Goal: Communication & Community: Participate in discussion

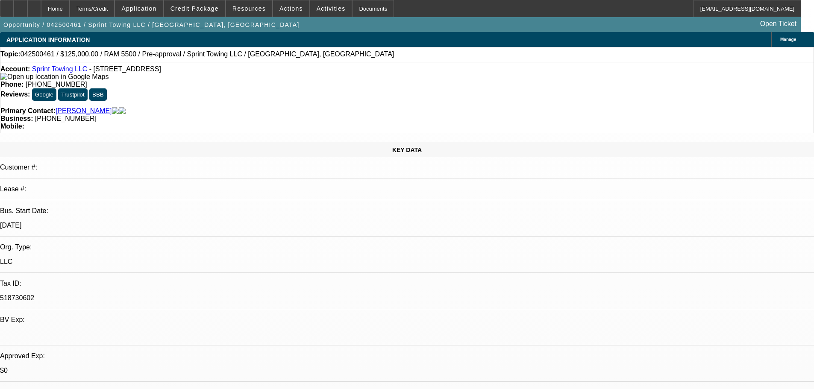
select select "0"
select select "2"
select select "0.1"
select select "4"
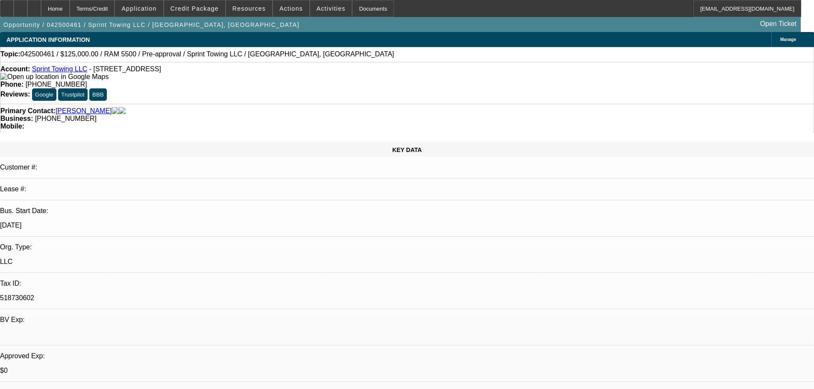
select select "0"
select select "2"
select select "0.1"
select select "4"
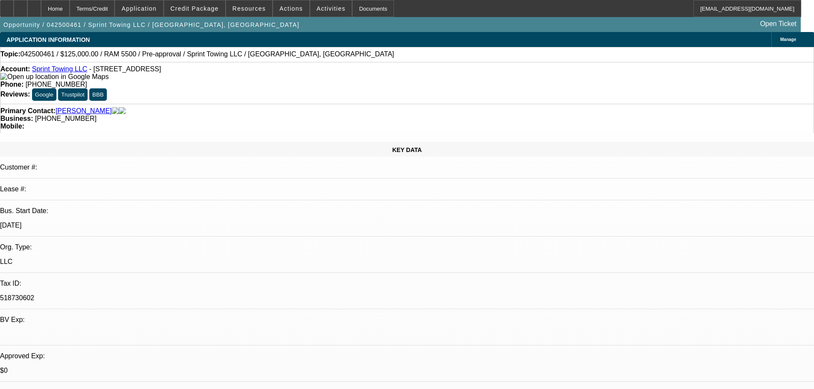
select select "0"
select select "3"
select select "0.1"
select select "4"
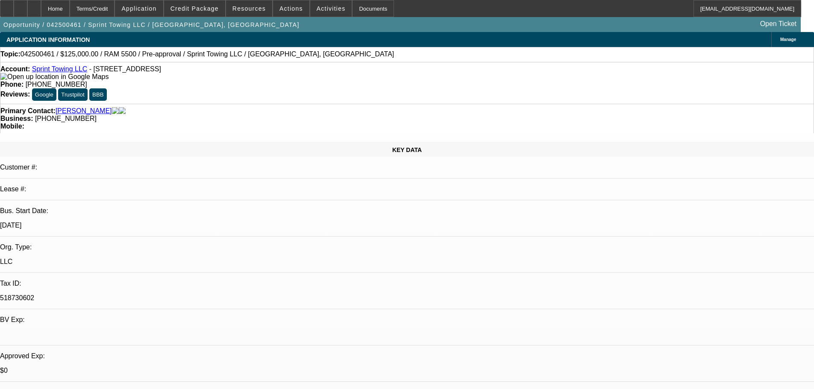
select select "0.1"
select select "2"
select select "0.1"
select select "4"
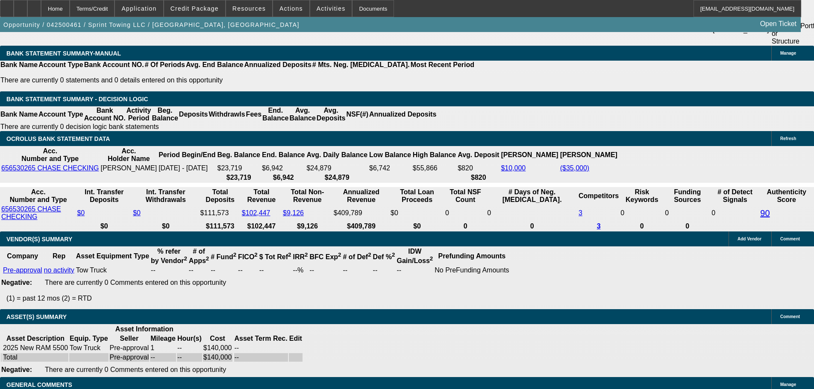
scroll to position [1627, 0]
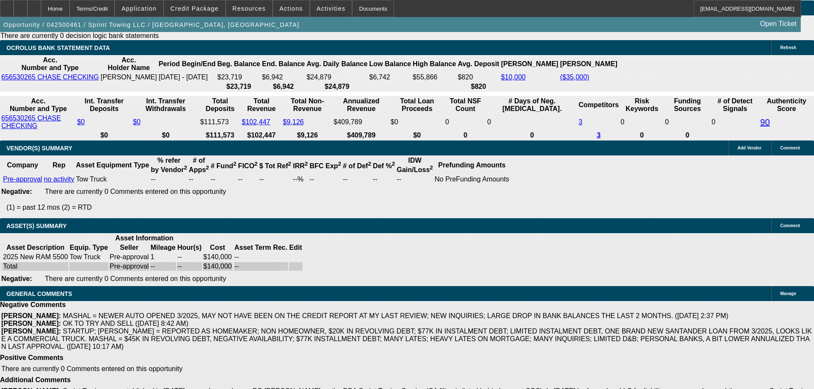
drag, startPoint x: 187, startPoint y: 289, endPoint x: 300, endPoint y: 292, distance: 113.3
select select "3"
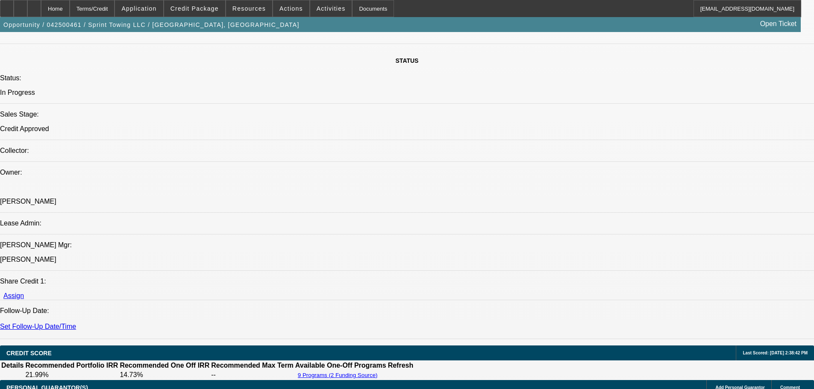
scroll to position [897, 0]
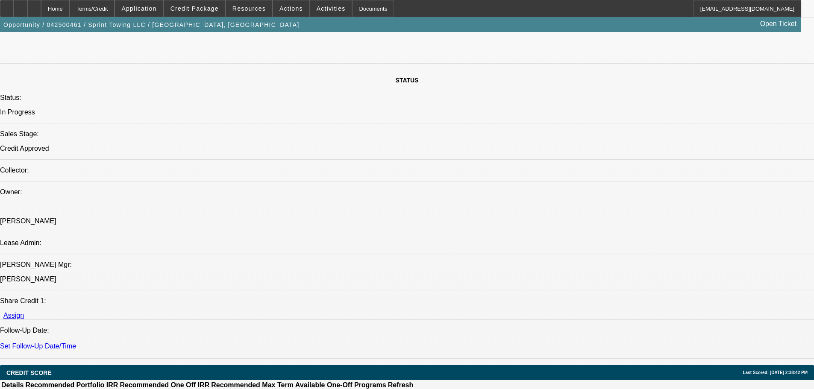
type input "7/29/2025"
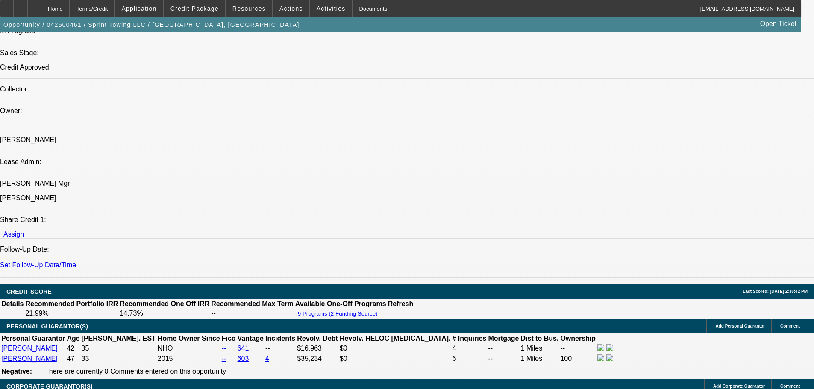
scroll to position [1068, 0]
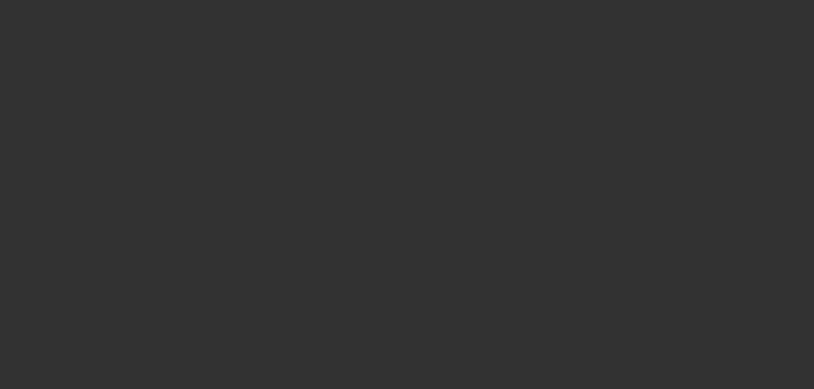
scroll to position [0, 0]
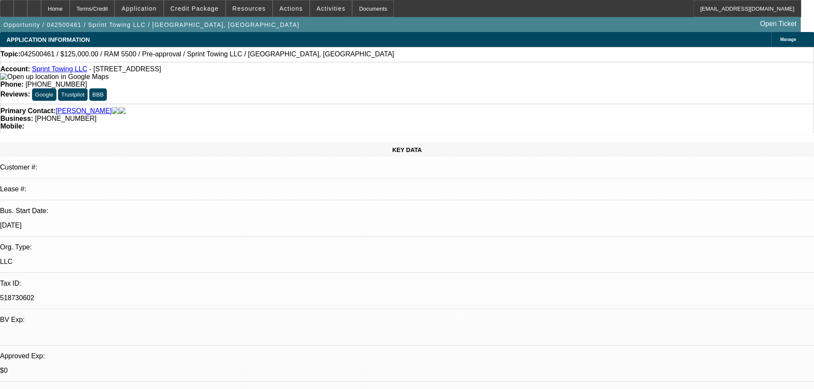
select select "0"
select select "2"
select select "0.1"
select select "4"
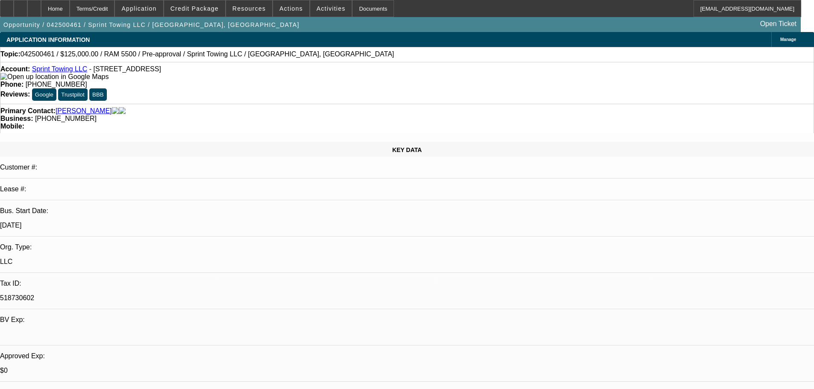
select select "0"
select select "2"
select select "0.1"
select select "4"
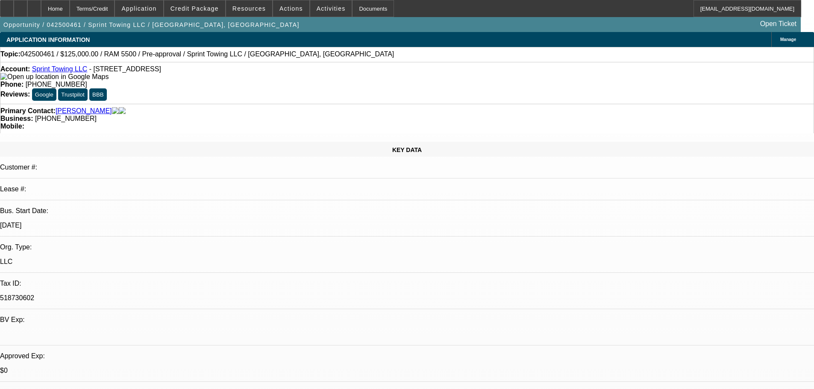
select select "0"
select select "3"
select select "0.1"
select select "4"
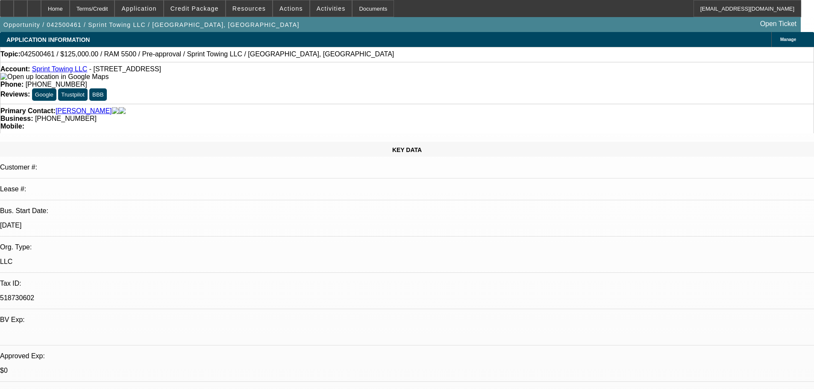
select select "0.1"
select select "2"
select select "0.1"
select select "4"
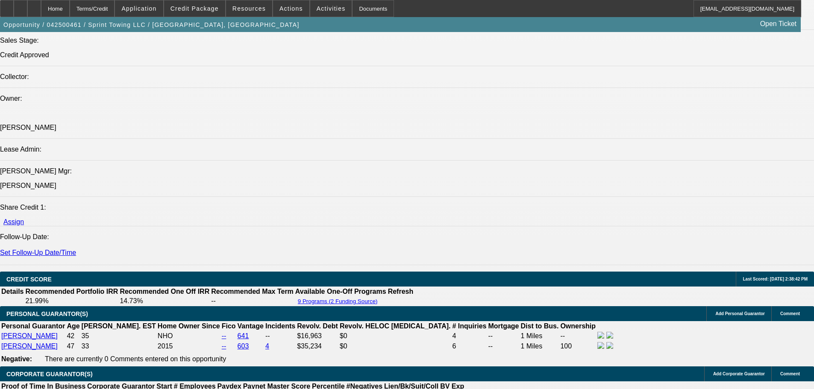
scroll to position [983, 0]
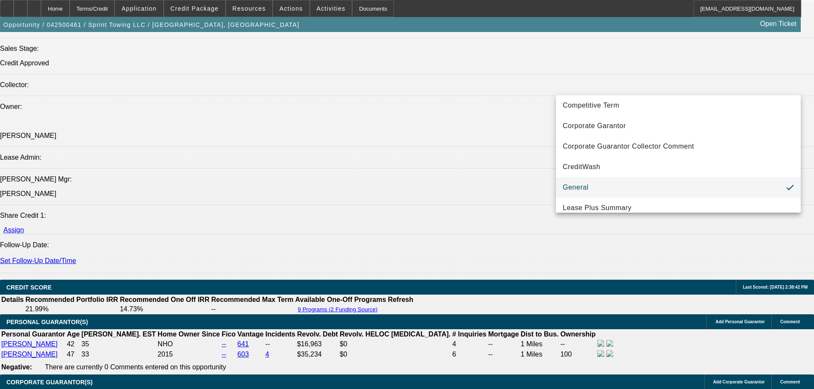
scroll to position [128, 0]
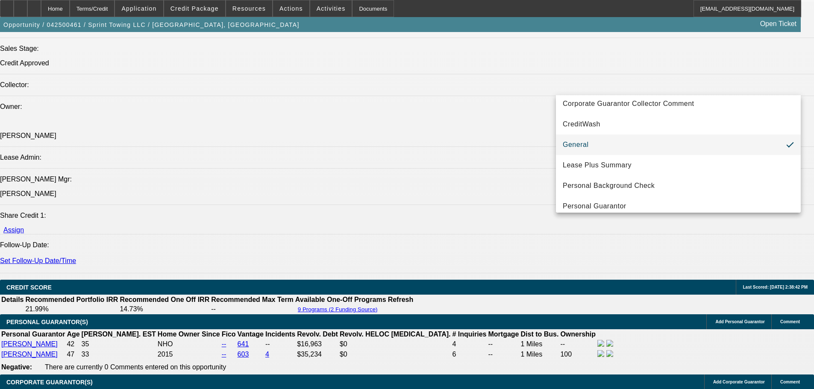
click at [645, 250] on div at bounding box center [407, 194] width 814 height 389
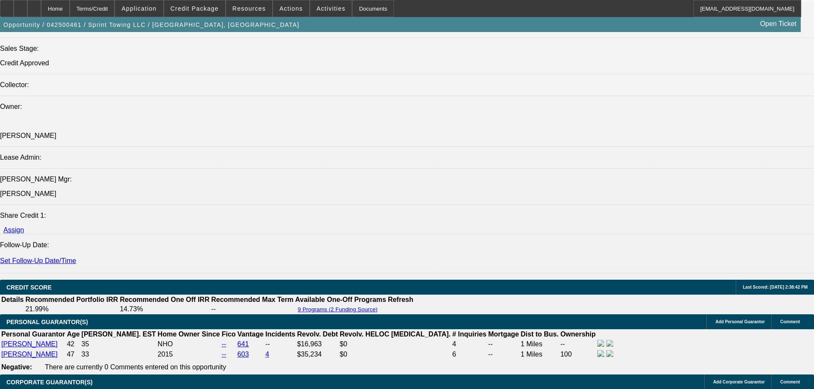
type textarea "t"
type textarea "TEST"
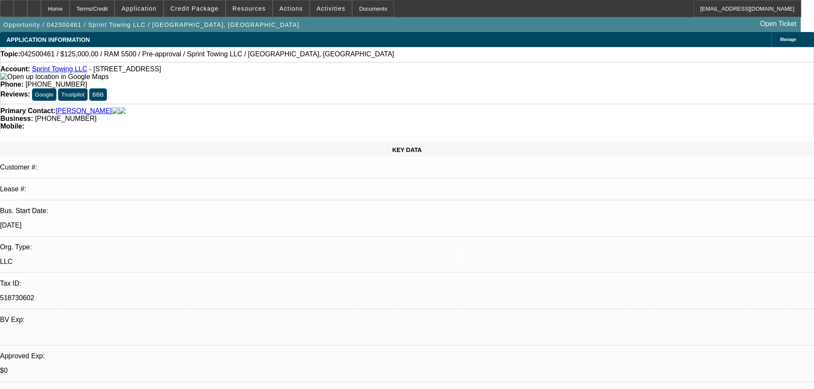
scroll to position [0, 0]
click at [41, 10] on div at bounding box center [34, 8] width 14 height 17
select select "0"
select select "2"
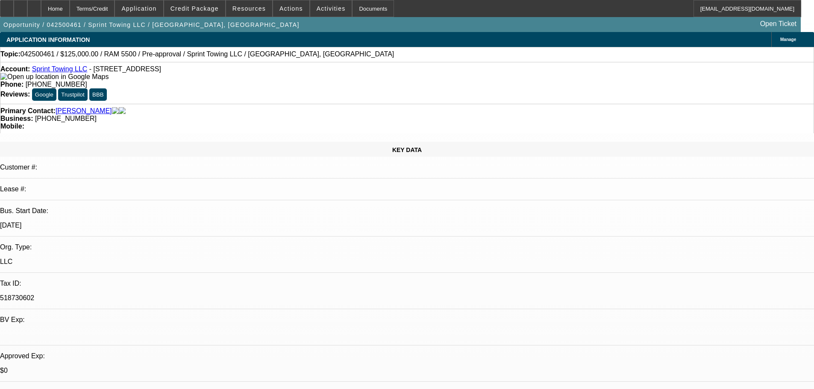
select select "0.1"
select select "4"
select select "0"
select select "2"
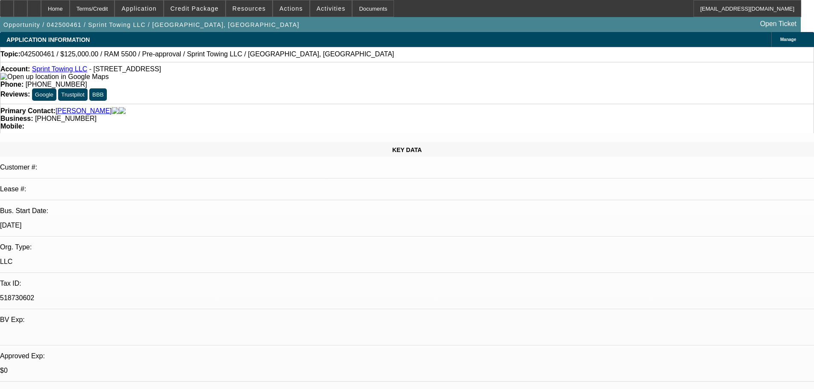
select select "0.1"
select select "4"
select select "0"
select select "3"
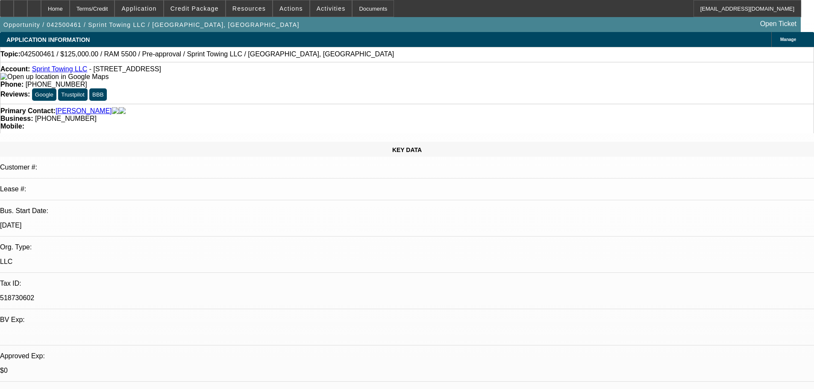
select select "0.1"
select select "4"
select select "0.1"
select select "2"
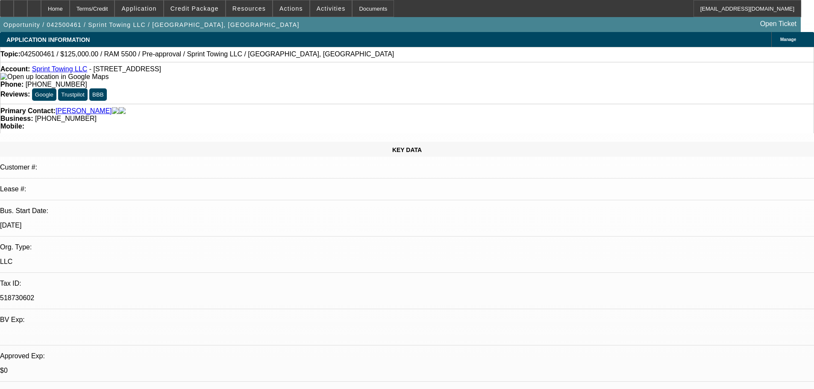
select select "0.1"
select select "4"
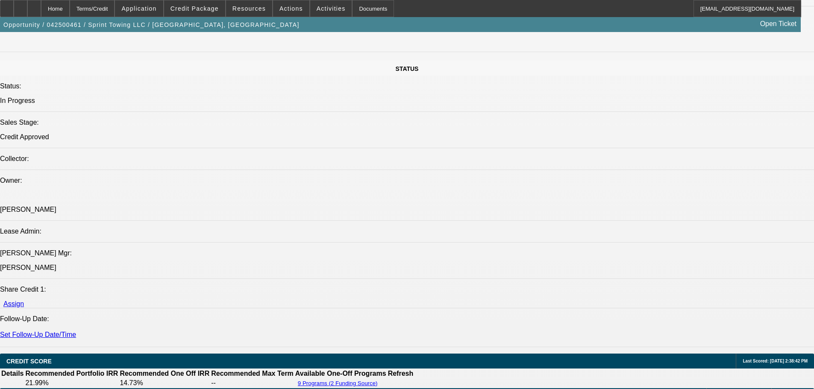
scroll to position [908, 0]
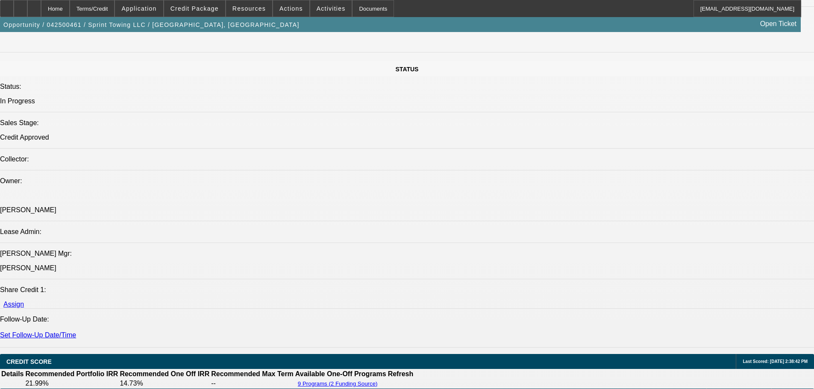
drag, startPoint x: 14, startPoint y: 203, endPoint x: 133, endPoint y: 203, distance: 119.2
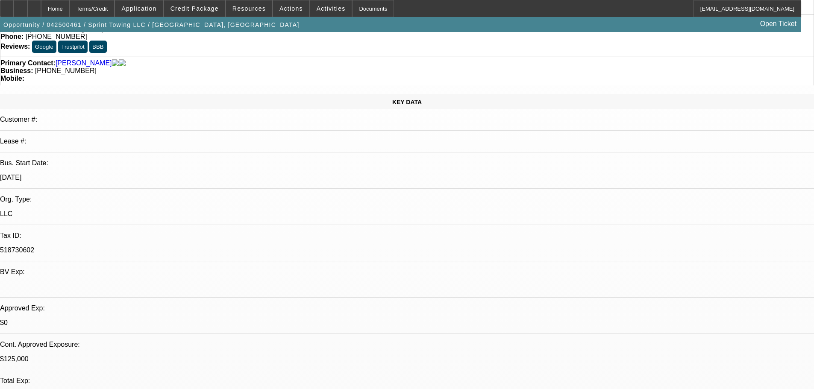
scroll to position [0, 0]
